Goal: Information Seeking & Learning: Learn about a topic

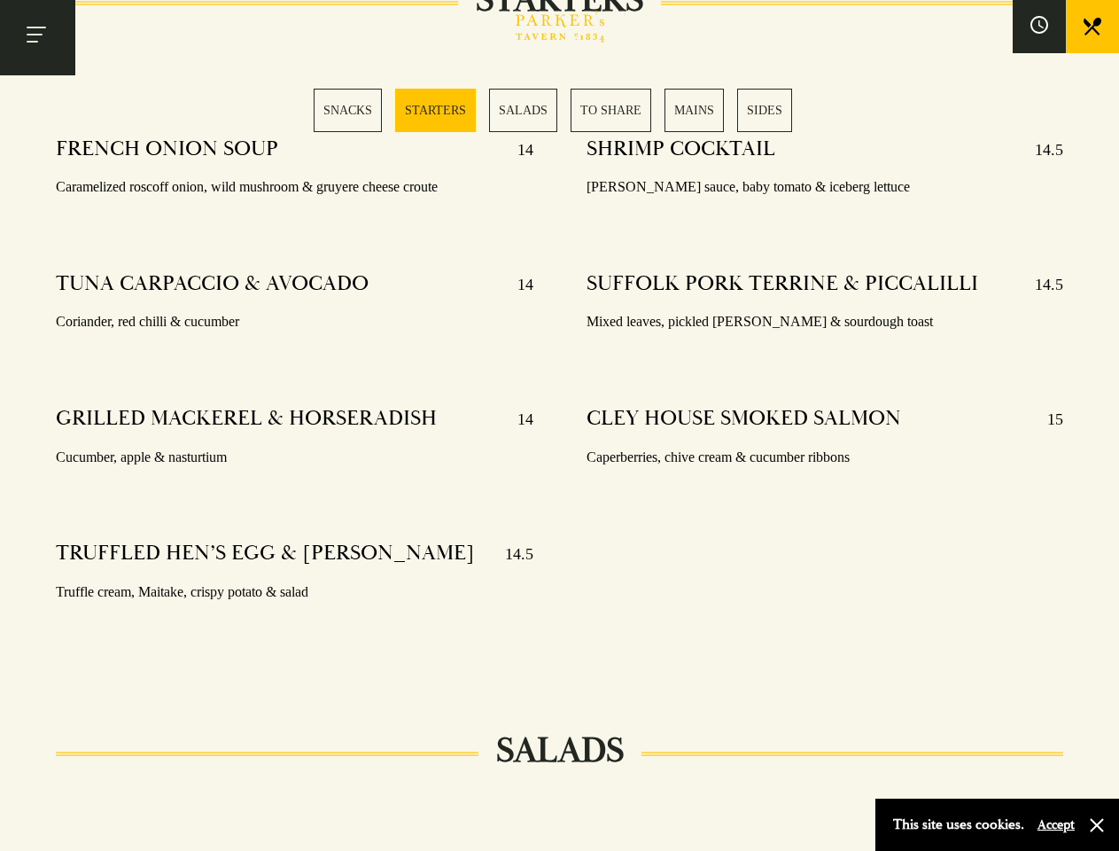
scroll to position [1457, 0]
click at [560, 425] on div "SHRIMP COCKTAIL 14.5 [PERSON_NAME] sauce, baby tomato & iceberg lettuce SUFFOLK…" at bounding box center [825, 393] width 530 height 540
click at [37, 37] on button "Toggle navigation" at bounding box center [37, 37] width 75 height 75
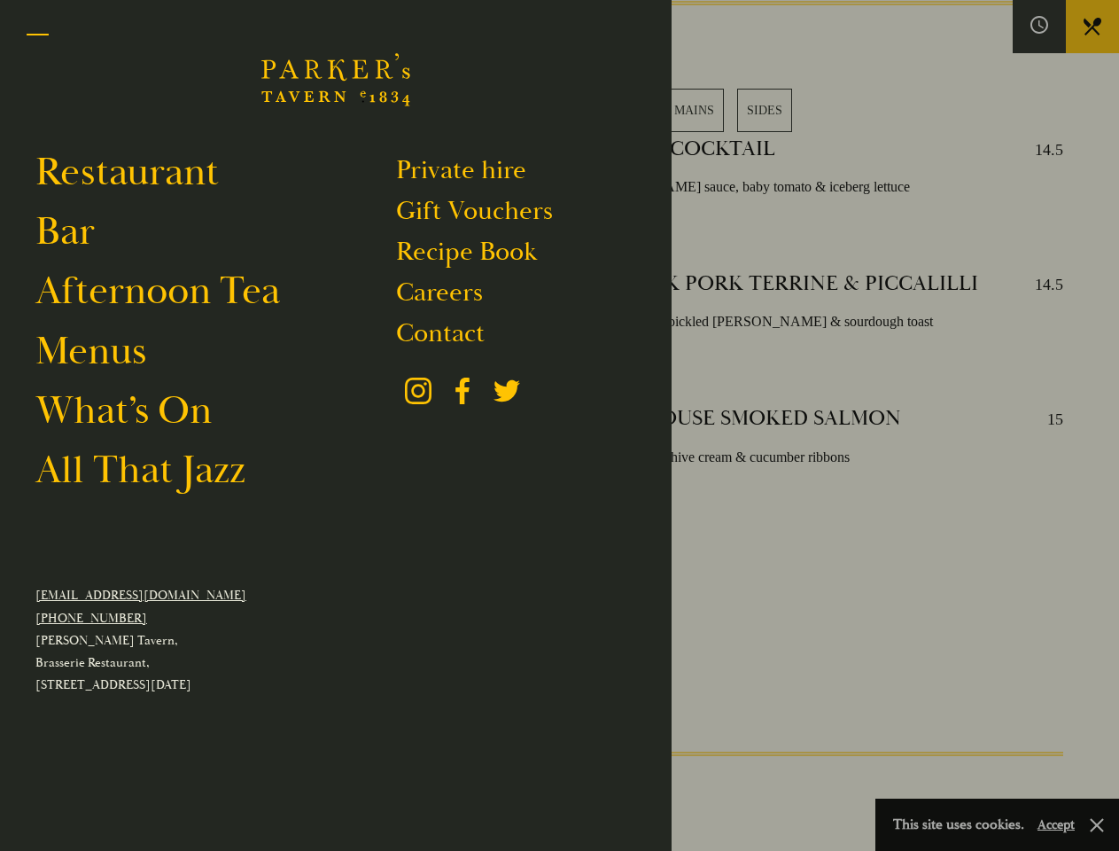
click at [1039, 27] on div at bounding box center [559, 425] width 1119 height 851
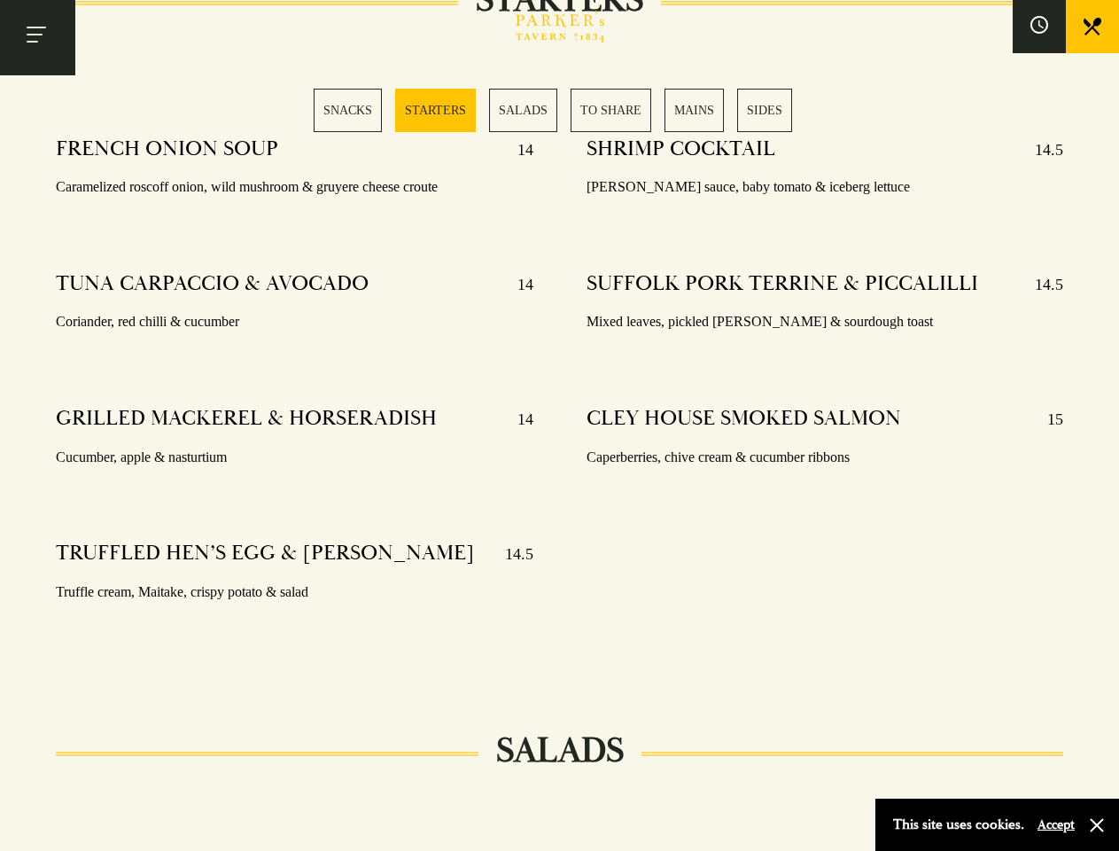
click at [560, 110] on div "SNACKS STARTERS SALADS TO SHARE MAINS SIDES" at bounding box center [560, 110] width 492 height 43
click at [1055, 824] on button "Accept" at bounding box center [1056, 824] width 37 height 17
